Goal: Navigation & Orientation: Find specific page/section

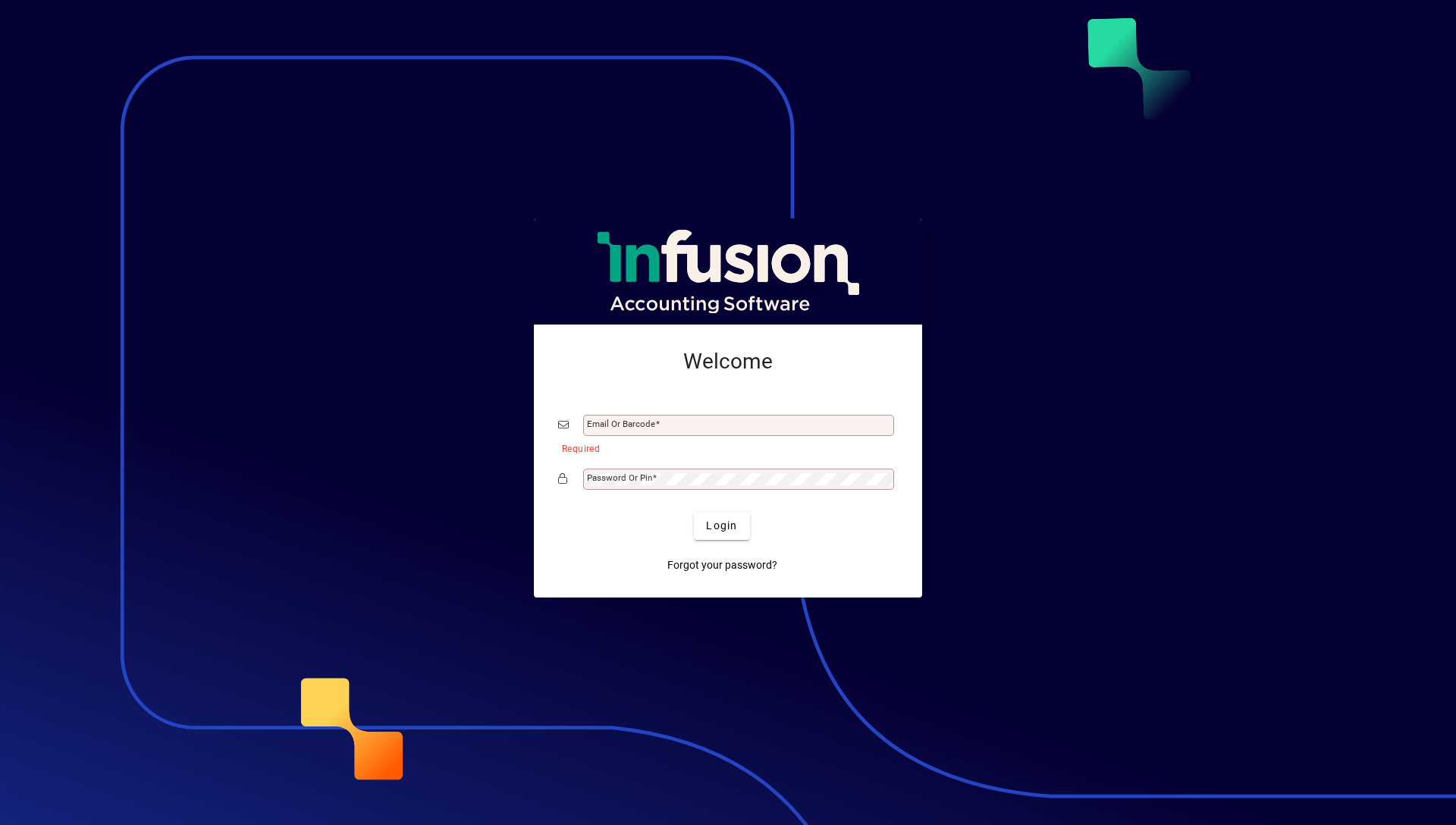
click at [591, 430] on div "Email or Barcode" at bounding box center [738, 425] width 311 height 21
click at [620, 423] on input "Email or Barcode" at bounding box center [739, 425] width 306 height 12
type input "**********"
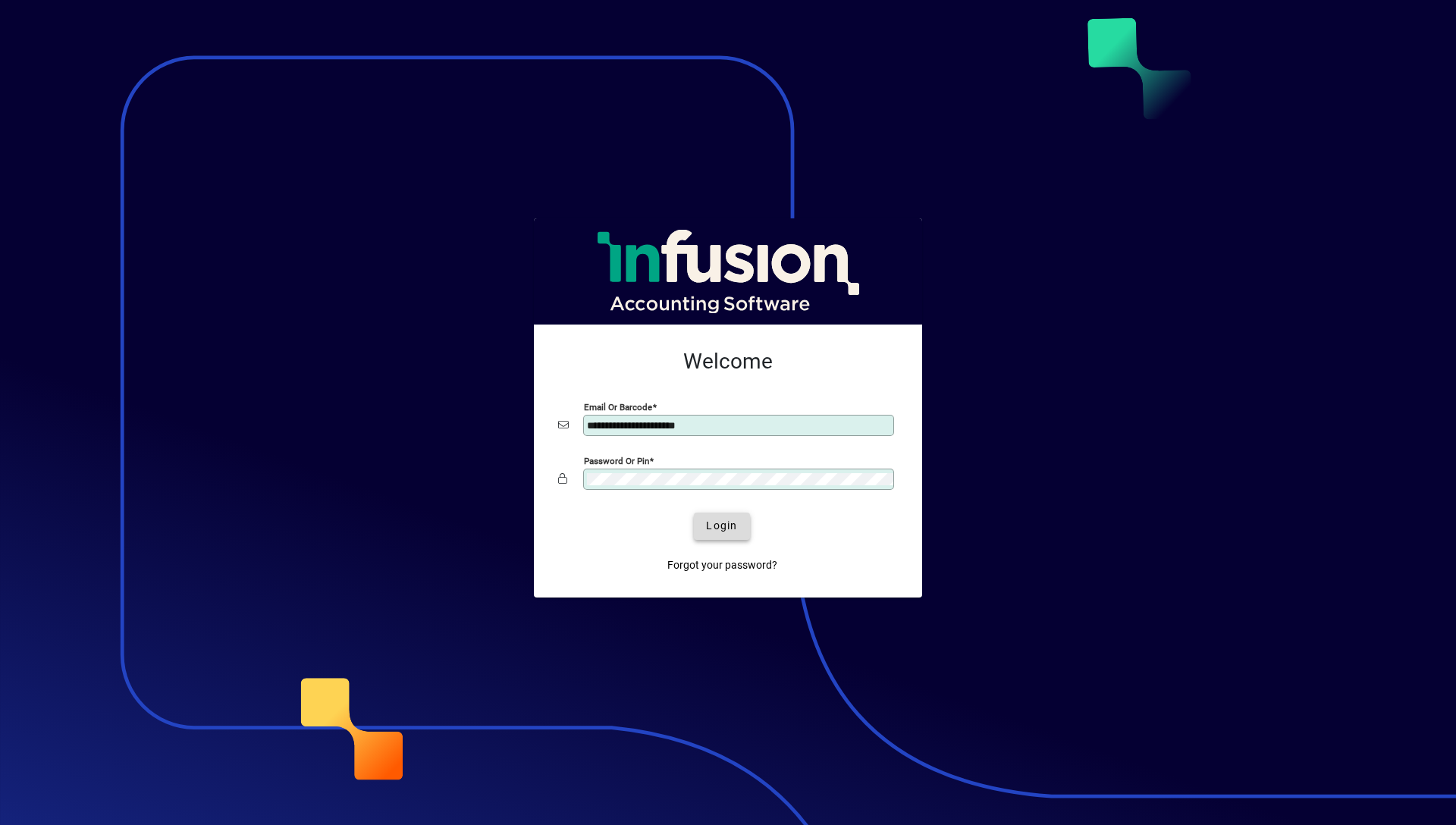
click at [711, 539] on span "submit" at bounding box center [721, 526] width 55 height 37
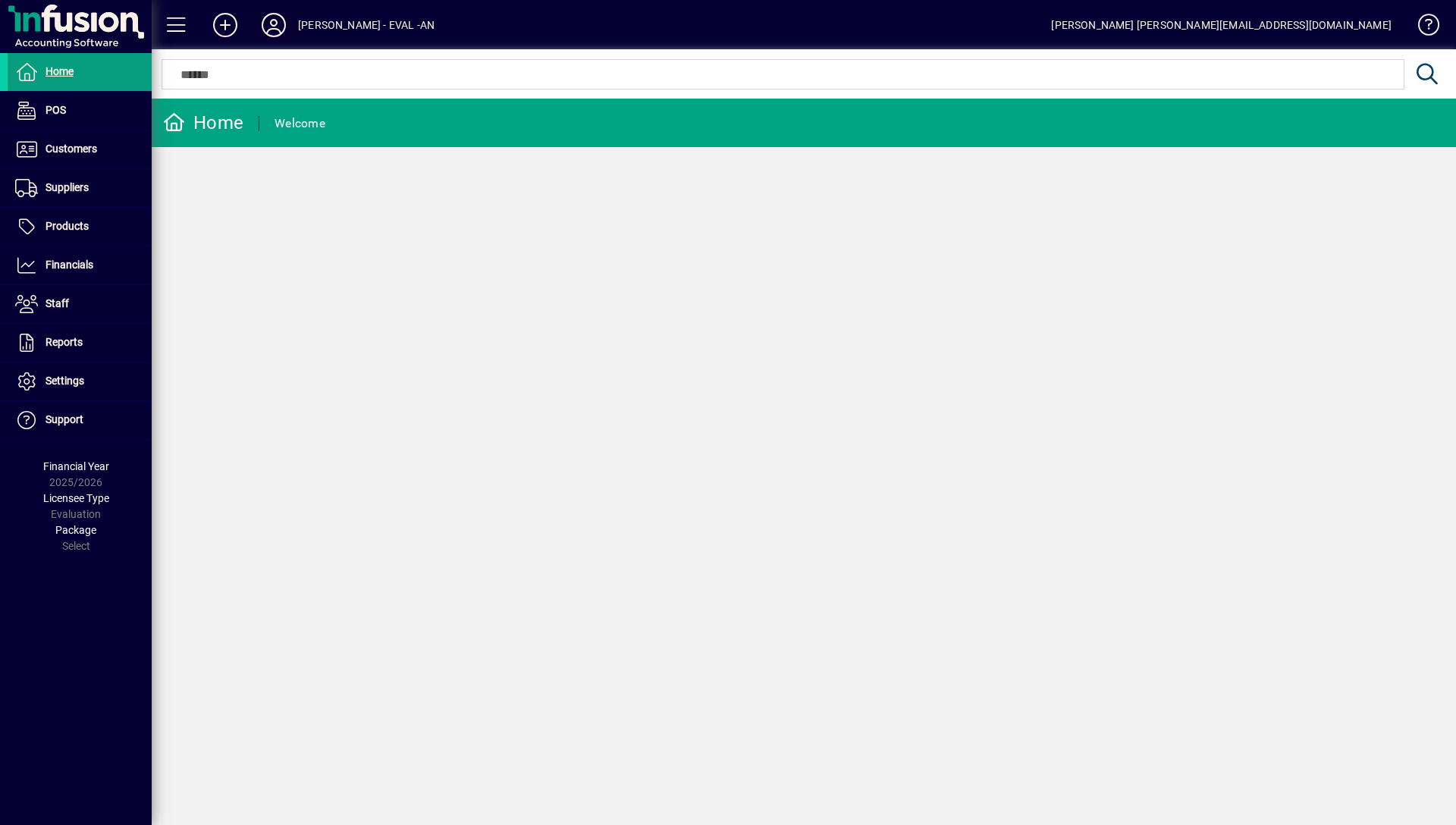
click at [278, 36] on icon at bounding box center [273, 25] width 31 height 24
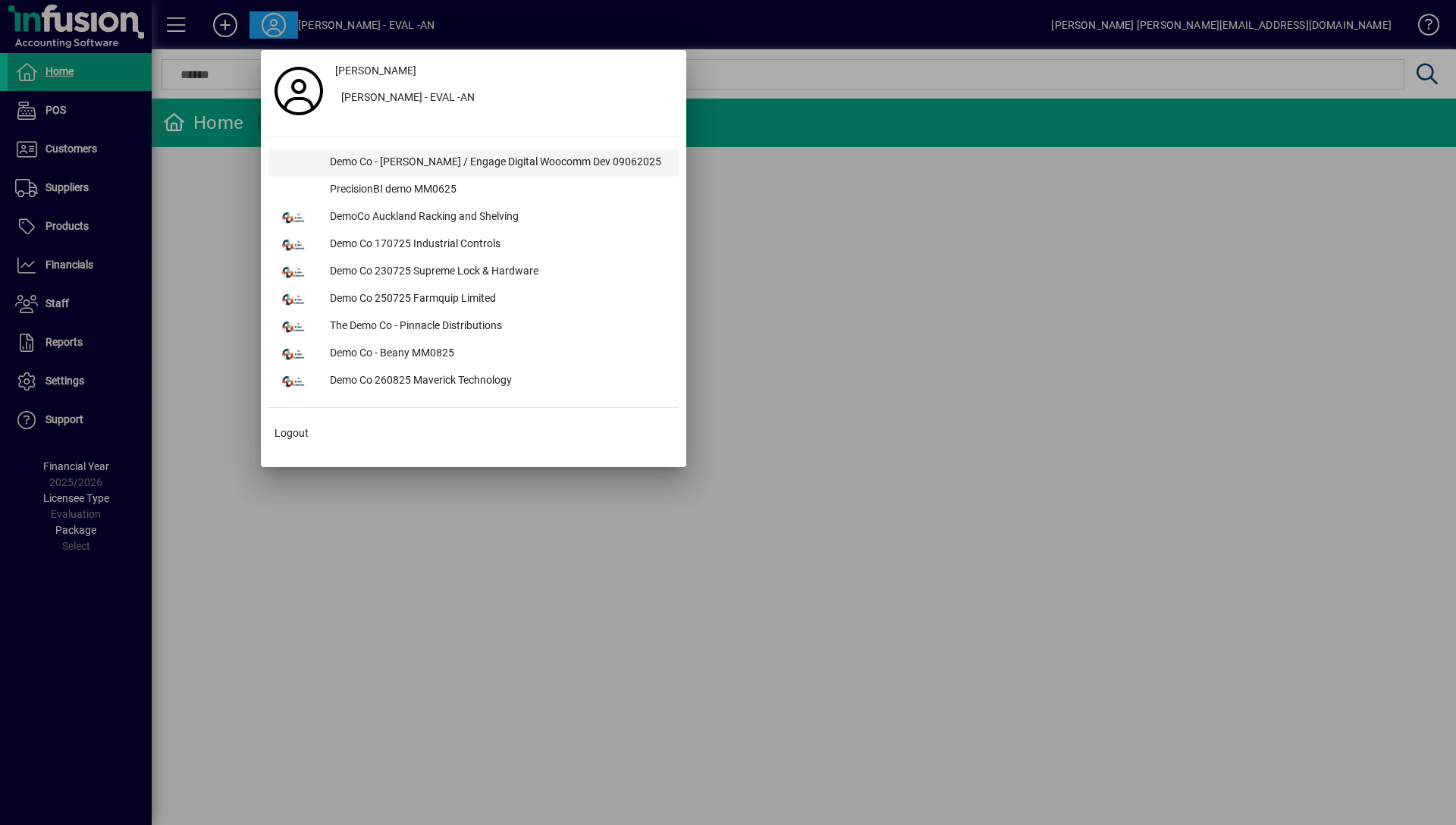
click at [436, 162] on div "Demo Co - [PERSON_NAME] / Engage Digital Woocomm Dev 09062025" at bounding box center [498, 162] width 361 height 27
